Goal: Task Accomplishment & Management: Manage account settings

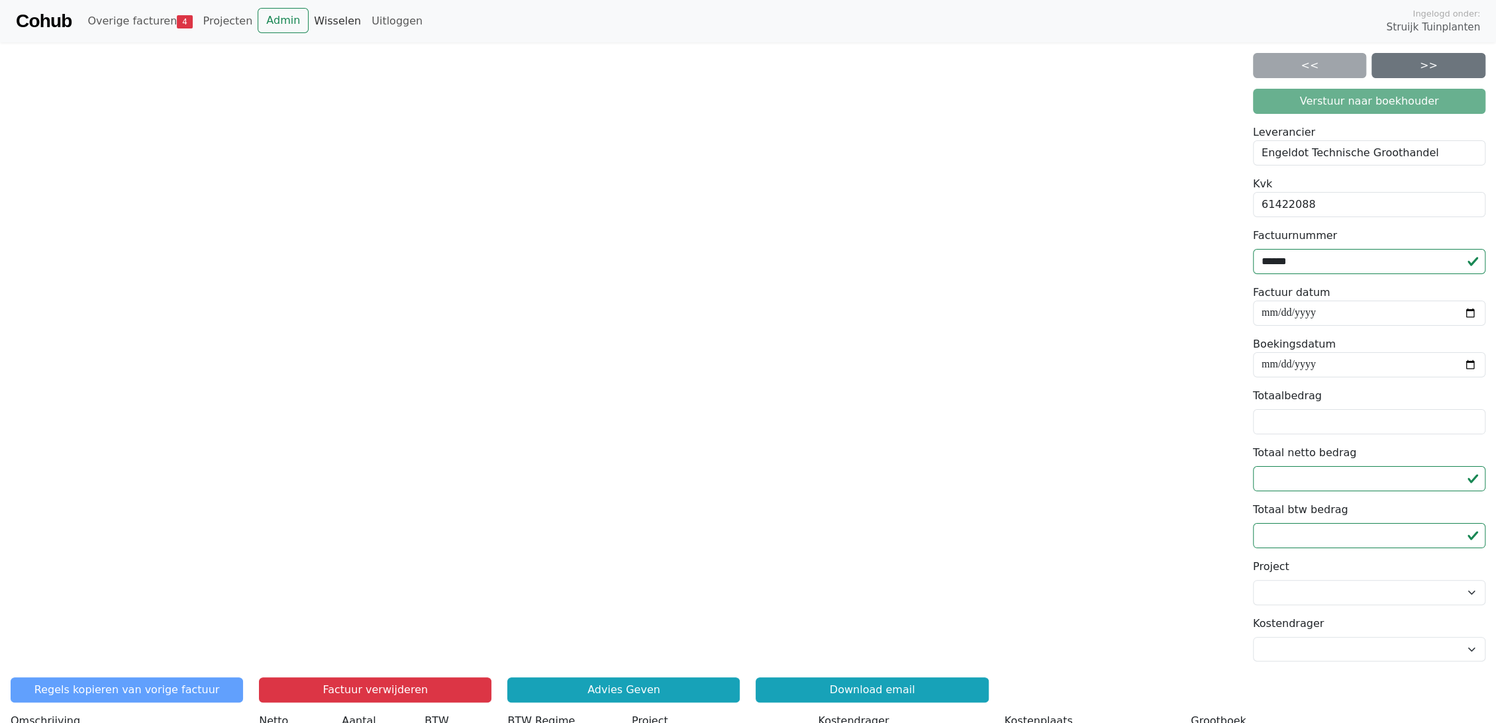
click at [321, 21] on link "Wisselen" at bounding box center [338, 21] width 58 height 26
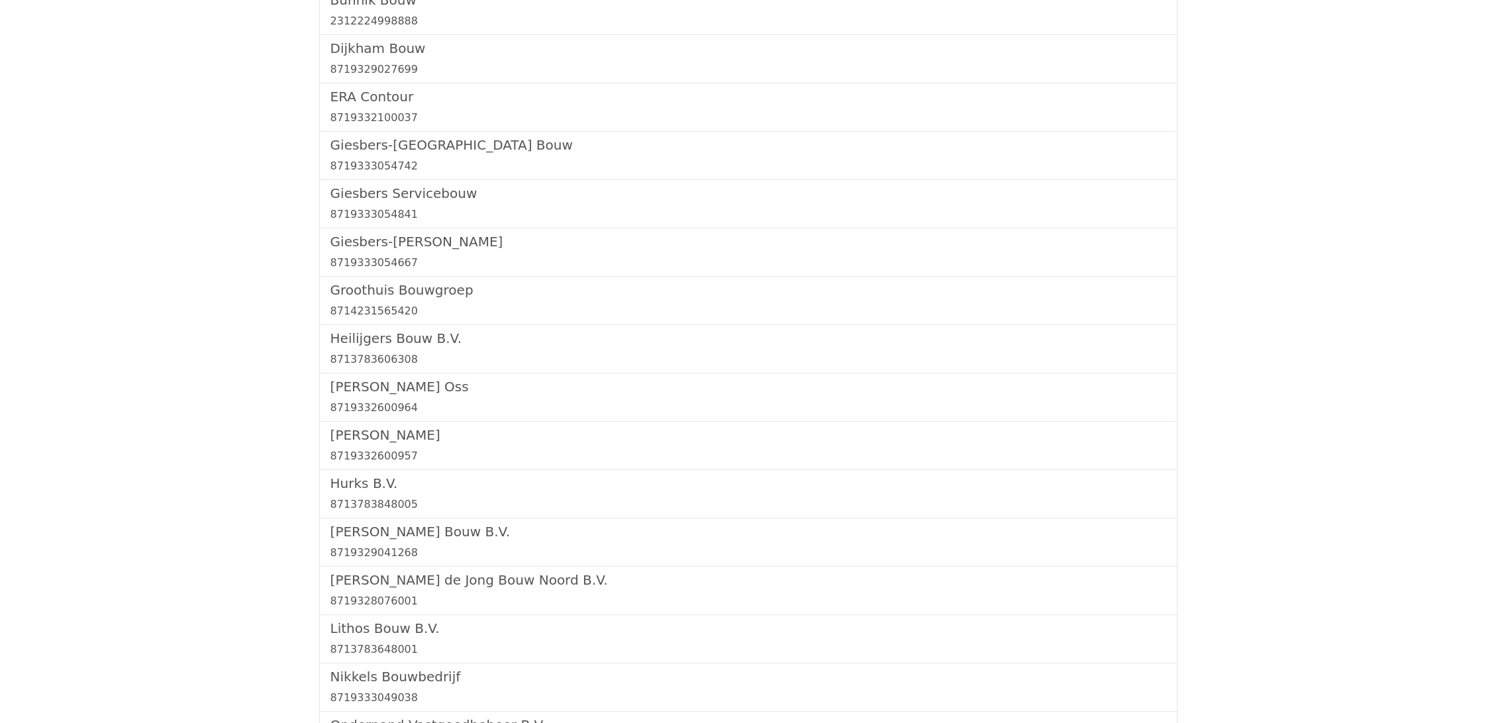
scroll to position [588, 0]
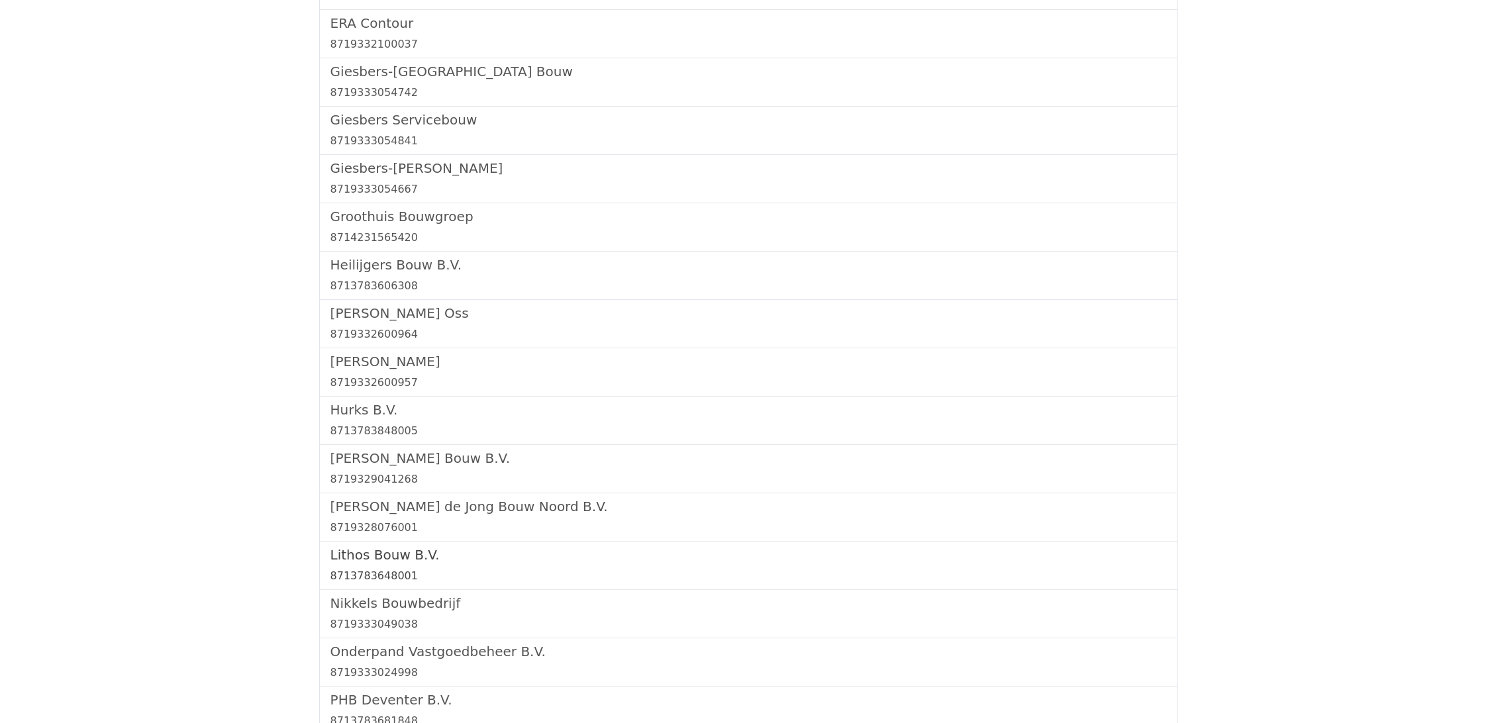
click at [383, 558] on h5 "Lithos Bouw B.V." at bounding box center [748, 555] width 836 height 16
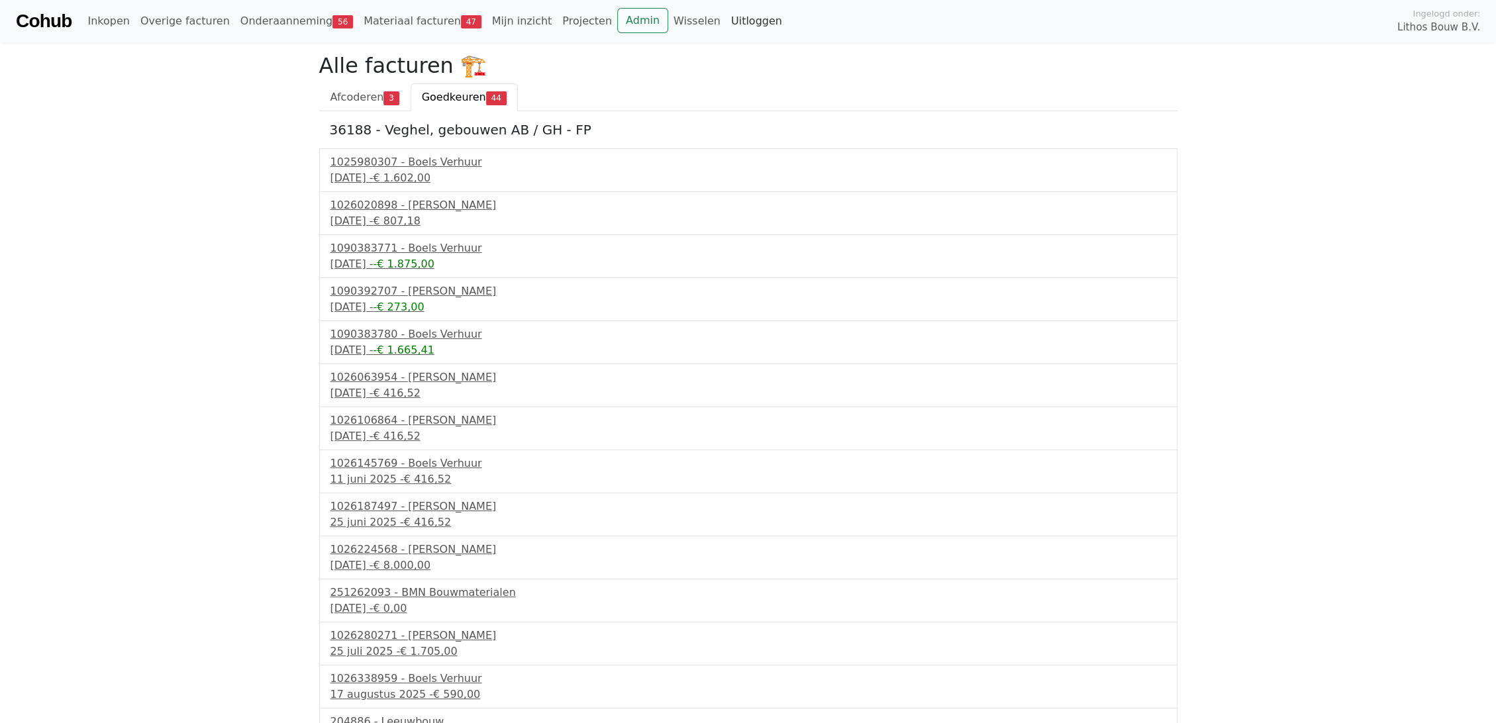
click at [726, 20] on link "Uitloggen" at bounding box center [757, 21] width 62 height 26
